Goal: Task Accomplishment & Management: Complete application form

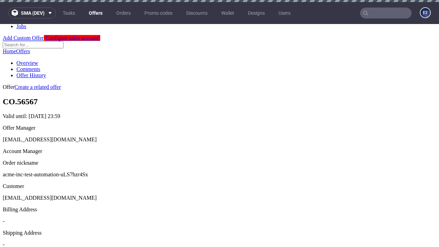
scroll to position [2, 0]
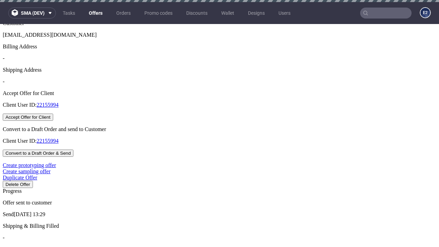
scroll to position [2, 0]
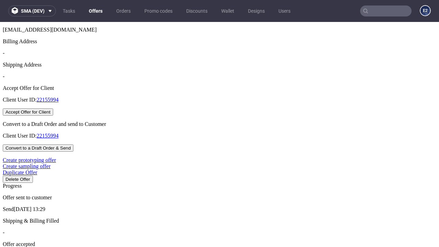
click at [53, 116] on button "Accept Offer for Client" at bounding box center [28, 111] width 50 height 7
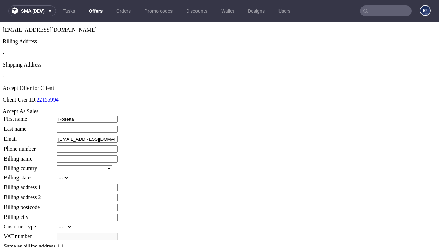
type input "Rosetta"
type input "Mosciski"
type input "1509813888"
type input "Grover71"
select select "13"
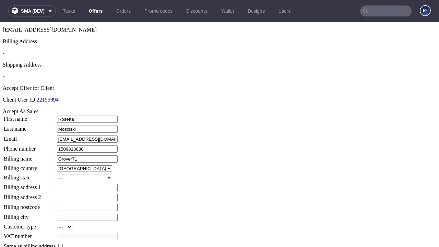
select select "132"
type input "Grover71"
type input "[STREET_ADDRESS]"
type input "ZY4 4PJ"
type input "[GEOGRAPHIC_DATA][PERSON_NAME]"
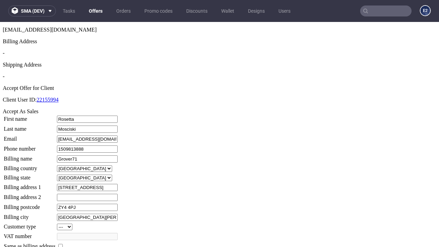
click at [63, 244] on input "checkbox" at bounding box center [60, 246] width 4 height 4
checkbox input "true"
type input "Grover71"
select select "13"
type input "[STREET_ADDRESS]"
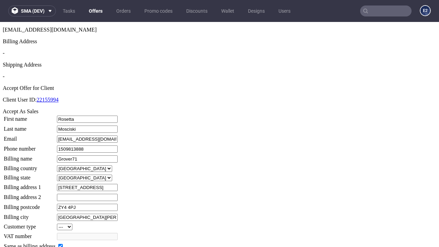
type input "ZY4 4PJ"
type input "[GEOGRAPHIC_DATA][PERSON_NAME]"
select select "132"
